Goal: Task Accomplishment & Management: Manage account settings

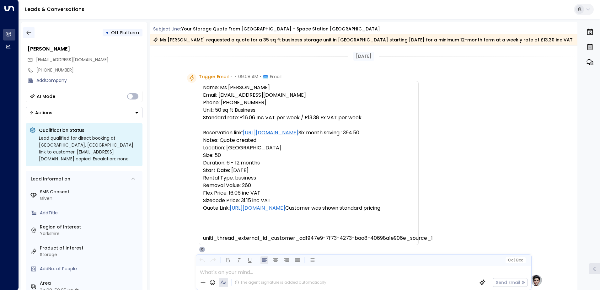
click at [27, 34] on icon "button" at bounding box center [29, 33] width 6 height 6
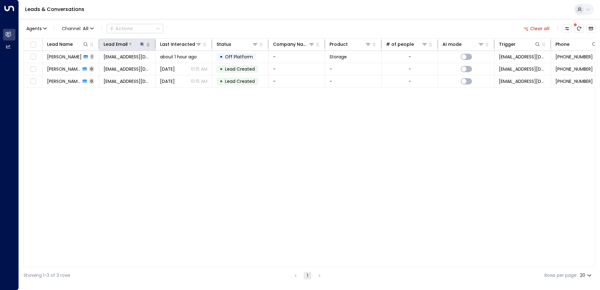
click at [141, 44] on icon at bounding box center [142, 44] width 5 height 5
click at [182, 67] on icon "button" at bounding box center [181, 67] width 5 height 5
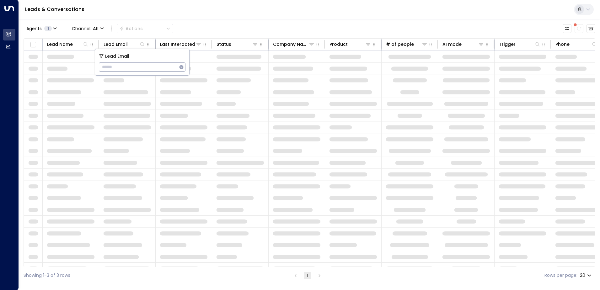
type input "**********"
click at [178, 14] on div "Leads & Conversations" at bounding box center [309, 9] width 581 height 19
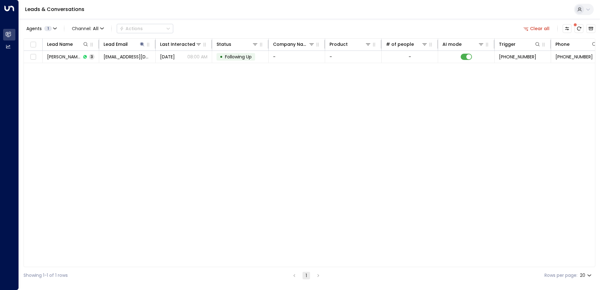
click at [73, 57] on span "[PERSON_NAME]" at bounding box center [64, 57] width 34 height 6
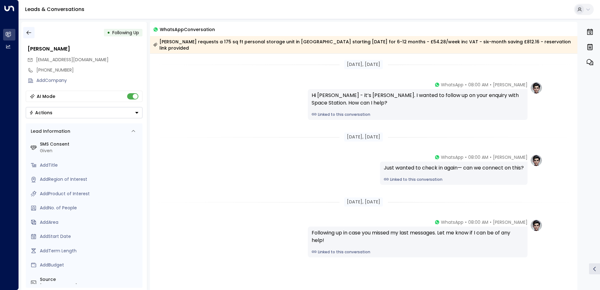
click at [30, 33] on icon "button" at bounding box center [29, 33] width 6 height 6
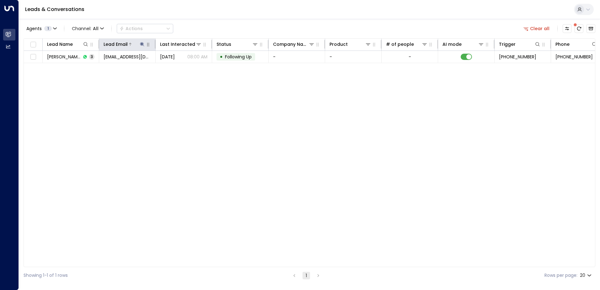
click at [143, 45] on icon at bounding box center [142, 44] width 5 height 5
click at [181, 68] on icon "button" at bounding box center [182, 67] width 4 height 4
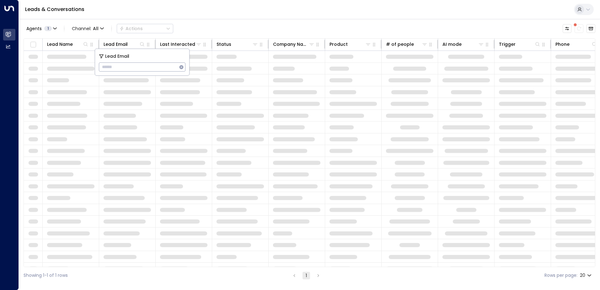
type input "**********"
click at [196, 10] on div "Leads & Conversations" at bounding box center [309, 9] width 581 height 19
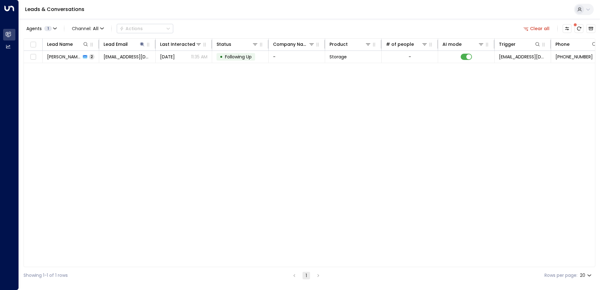
click at [61, 56] on span "[PERSON_NAME]" at bounding box center [64, 57] width 34 height 6
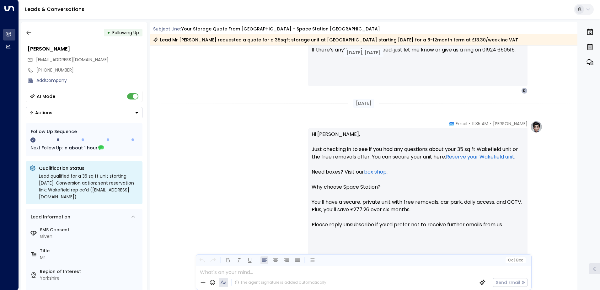
scroll to position [513, 0]
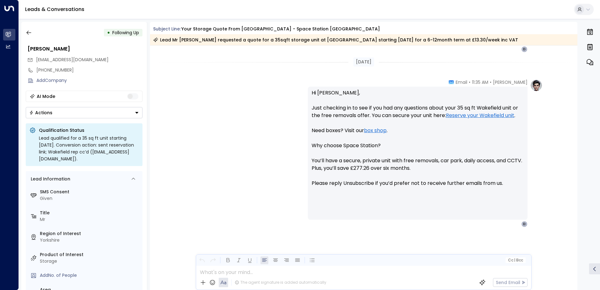
click at [135, 113] on icon "Button group with a nested menu" at bounding box center [137, 112] width 4 height 4
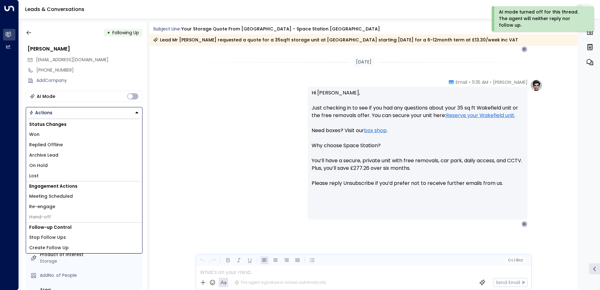
click at [68, 141] on li "Replied Offline" at bounding box center [84, 145] width 116 height 10
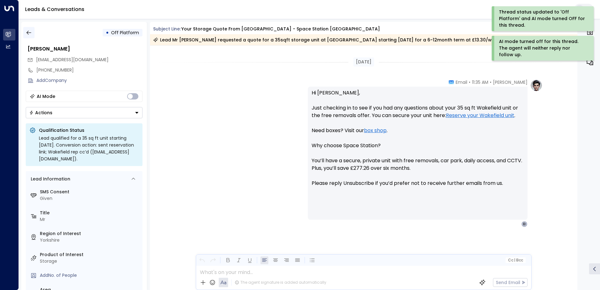
click at [31, 31] on icon "button" at bounding box center [29, 33] width 6 height 6
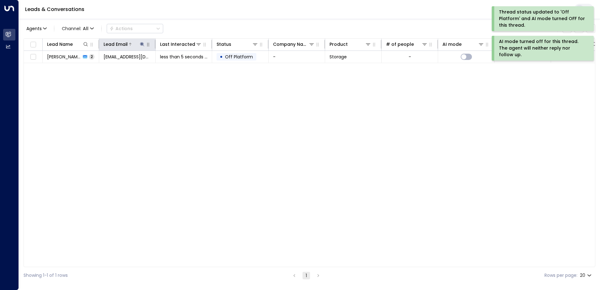
click at [142, 44] on icon at bounding box center [142, 44] width 4 height 4
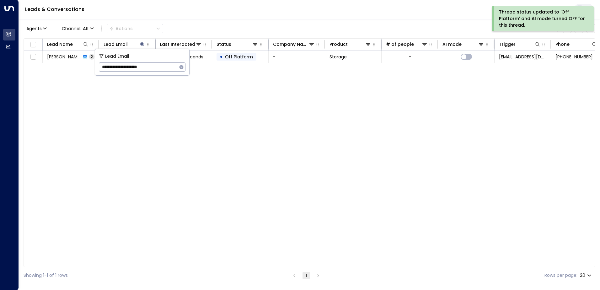
click at [182, 66] on icon "button" at bounding box center [182, 67] width 4 height 4
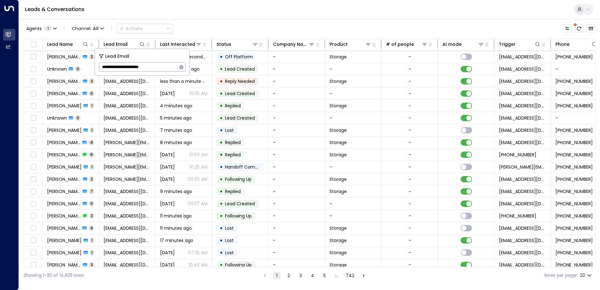
click at [180, 12] on div "Leads & Conversations" at bounding box center [309, 9] width 581 height 19
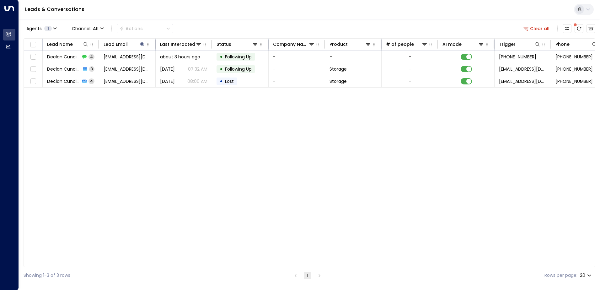
click at [73, 57] on span "Declan Cunoiffe" at bounding box center [63, 57] width 33 height 6
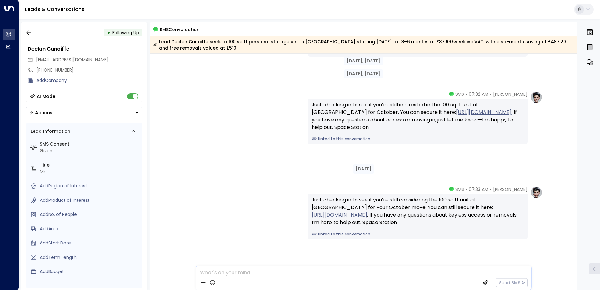
scroll to position [201, 0]
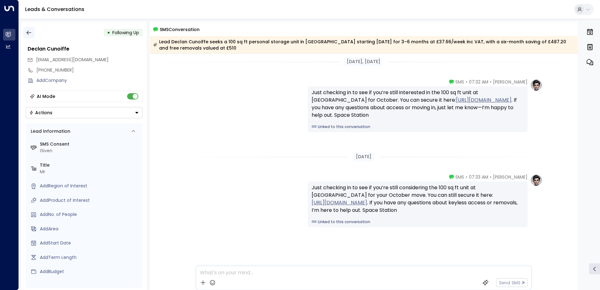
click at [29, 31] on icon "button" at bounding box center [29, 33] width 6 height 6
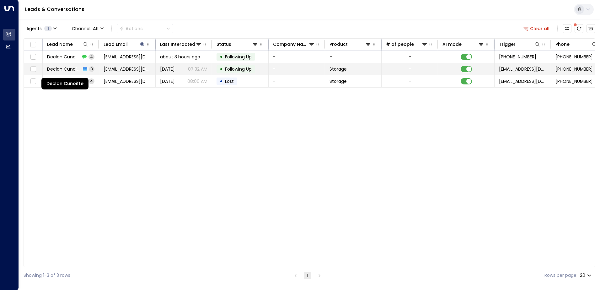
click at [61, 68] on span "Declan Cunoiffe" at bounding box center [64, 69] width 34 height 6
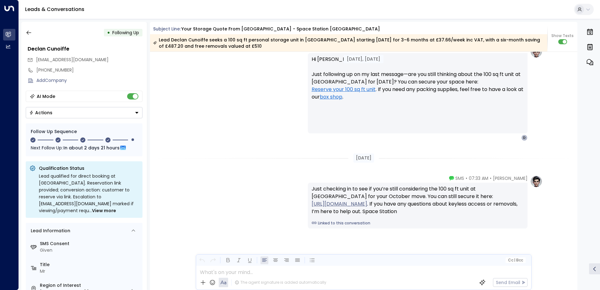
scroll to position [1014, 0]
click at [32, 31] on icon "button" at bounding box center [29, 33] width 6 height 6
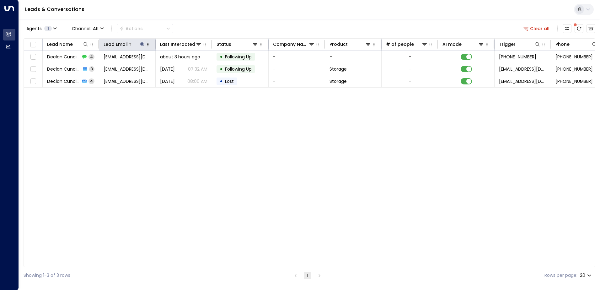
click at [142, 45] on icon at bounding box center [142, 44] width 5 height 5
click at [181, 67] on icon "button" at bounding box center [182, 67] width 4 height 4
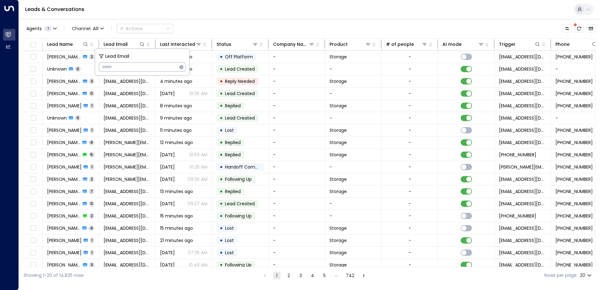
type input "**********"
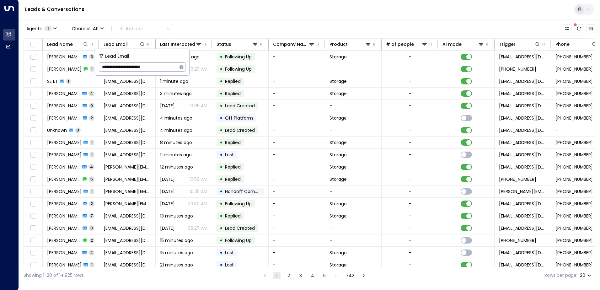
click at [200, 9] on div "Leads & Conversations" at bounding box center [309, 9] width 581 height 19
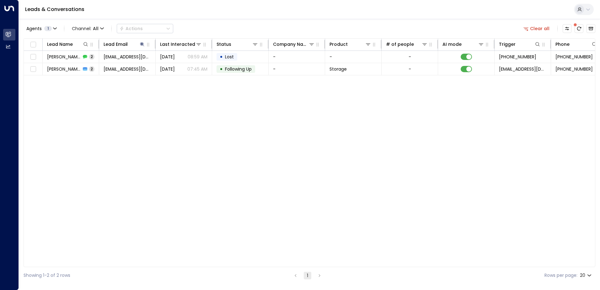
click at [59, 56] on span "[PERSON_NAME]" at bounding box center [64, 57] width 34 height 6
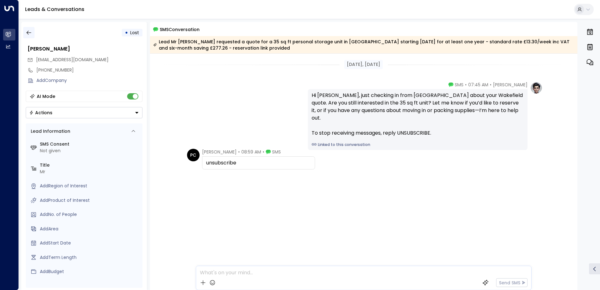
click at [30, 32] on icon "button" at bounding box center [29, 33] width 6 height 6
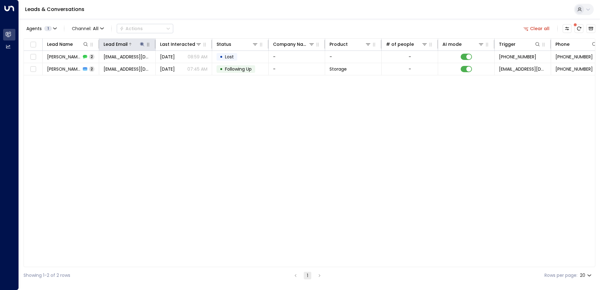
click at [142, 45] on icon at bounding box center [142, 44] width 4 height 4
click at [181, 67] on icon "button" at bounding box center [181, 67] width 5 height 5
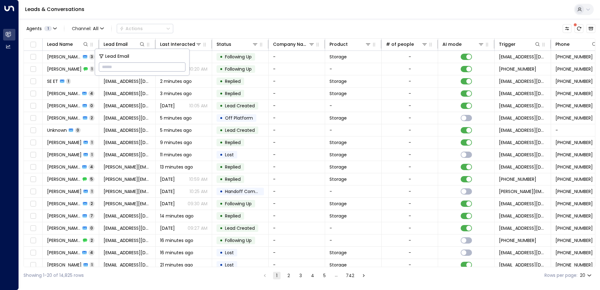
paste input "**********"
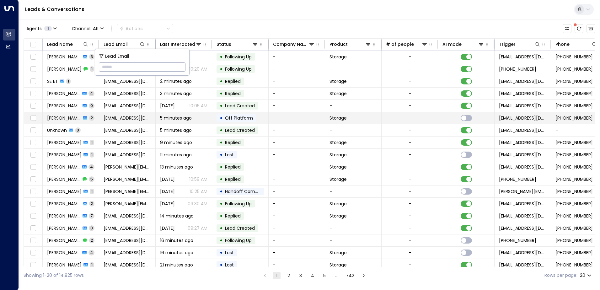
type input "**********"
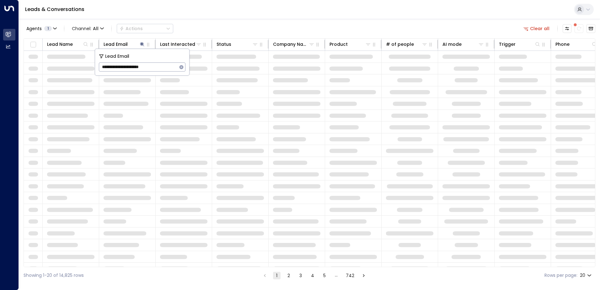
click at [180, 13] on div "Leads & Conversations" at bounding box center [309, 9] width 581 height 19
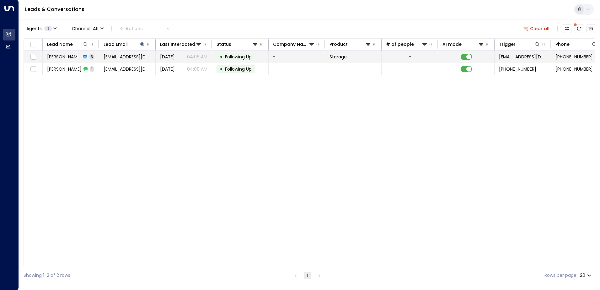
click at [72, 57] on span "[PERSON_NAME]" at bounding box center [64, 57] width 34 height 6
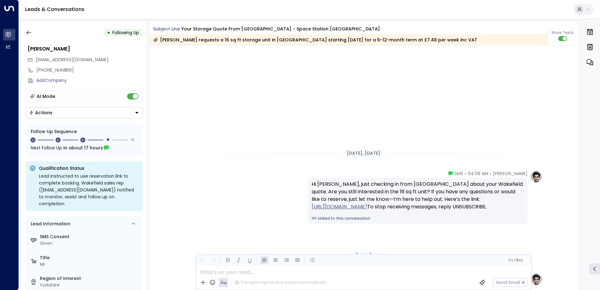
scroll to position [738, 0]
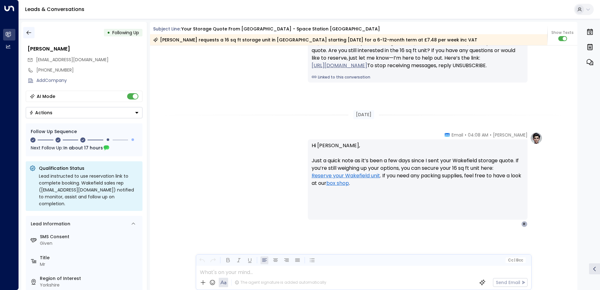
click at [29, 30] on icon "button" at bounding box center [29, 33] width 6 height 6
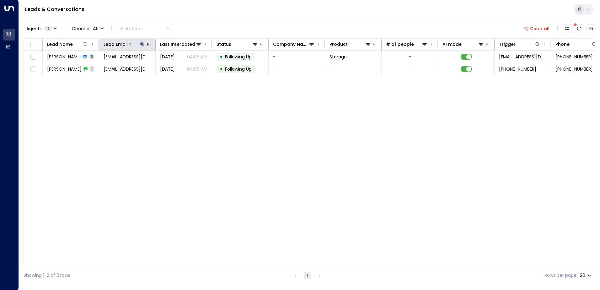
click at [142, 46] on icon at bounding box center [142, 44] width 4 height 4
click at [180, 67] on icon "button" at bounding box center [182, 67] width 4 height 4
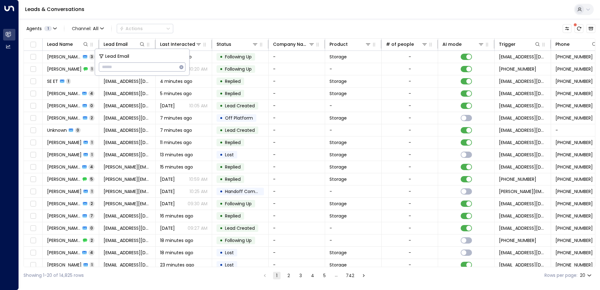
type input "**********"
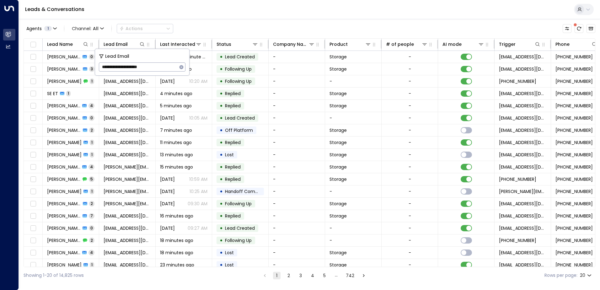
click at [180, 10] on div "Leads & Conversations" at bounding box center [309, 9] width 581 height 19
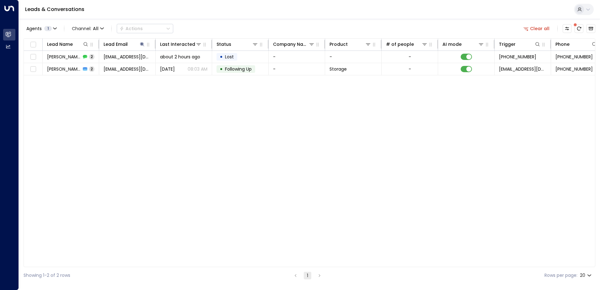
click at [68, 59] on span "[PERSON_NAME]" at bounding box center [64, 57] width 34 height 6
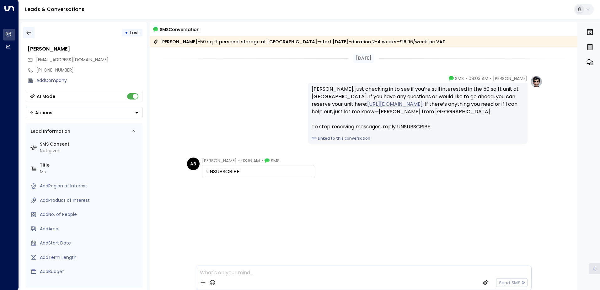
click at [31, 31] on icon "button" at bounding box center [29, 33] width 6 height 6
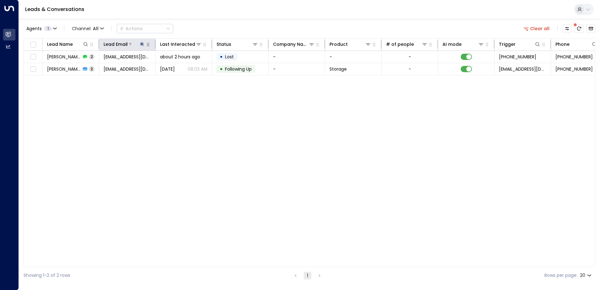
click at [140, 44] on icon at bounding box center [142, 44] width 4 height 4
click at [181, 68] on icon "button" at bounding box center [182, 67] width 4 height 4
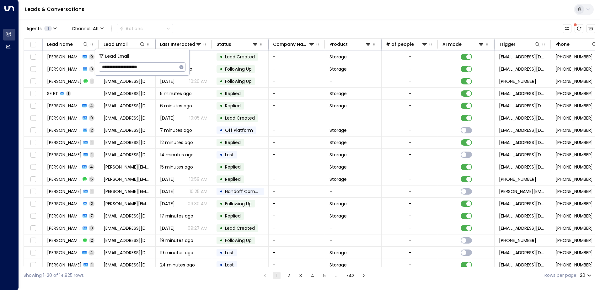
click at [178, 15] on div "Leads & Conversations" at bounding box center [309, 9] width 581 height 19
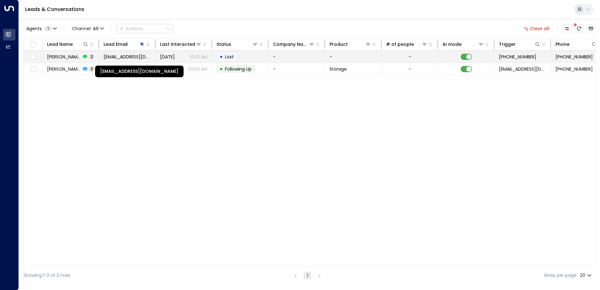
click at [111, 56] on span "[EMAIL_ADDRESS][DOMAIN_NAME]" at bounding box center [127, 57] width 47 height 6
